Goal: Transaction & Acquisition: Download file/media

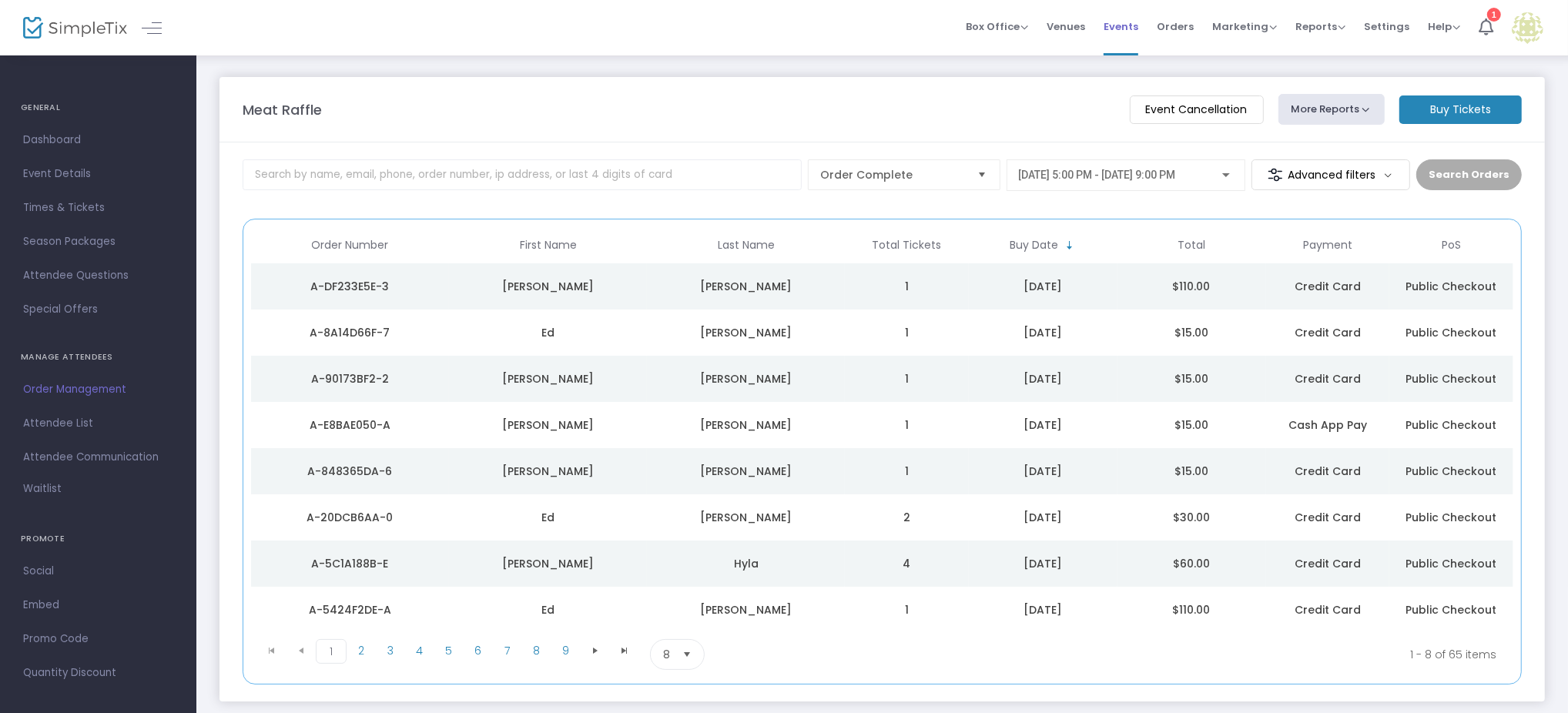
click at [1129, 17] on span "Events" at bounding box center [1121, 26] width 35 height 39
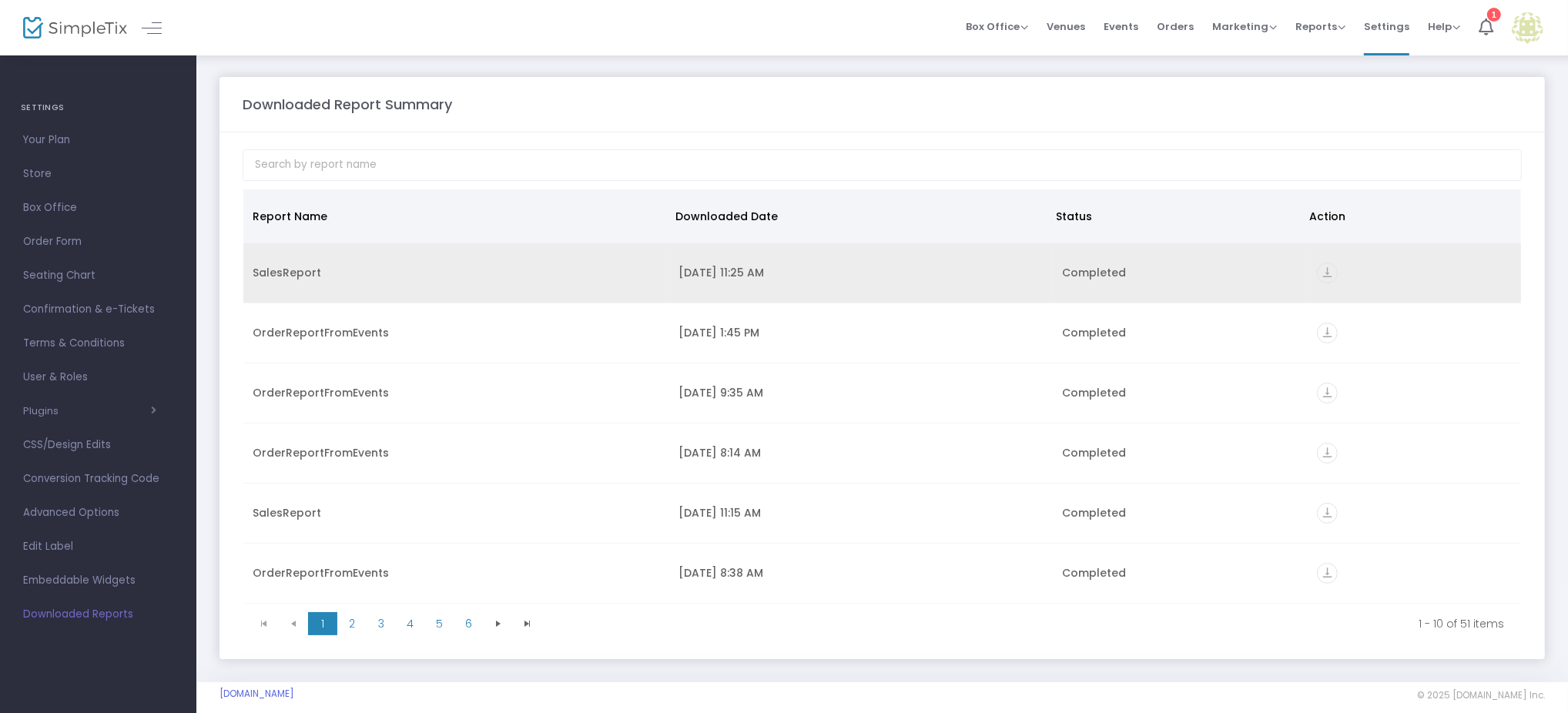
click at [1317, 269] on icon "vertical_align_bottom" at bounding box center [1327, 273] width 21 height 21
click at [1319, 267] on icon "vertical_align_bottom" at bounding box center [1327, 273] width 21 height 21
